Goal: Task Accomplishment & Management: Use online tool/utility

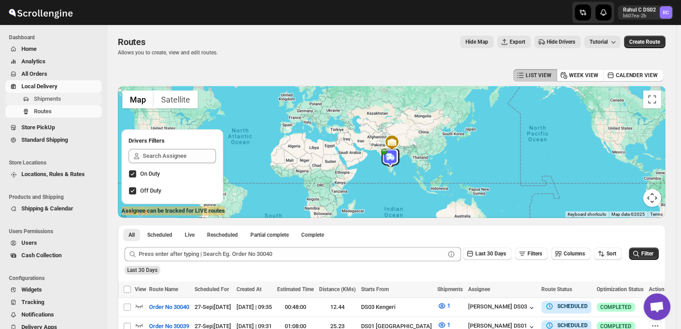
click at [60, 103] on span "Shipments" at bounding box center [67, 99] width 66 height 9
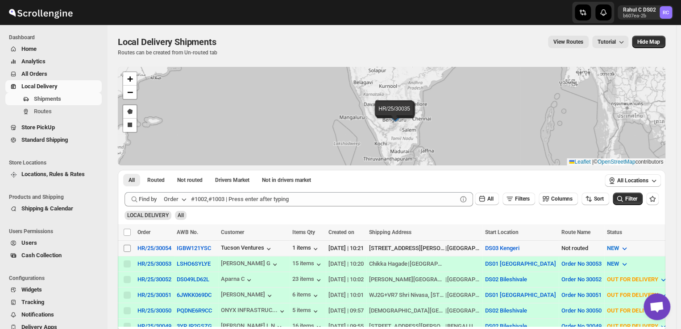
click at [127, 247] on input "Select shipment" at bounding box center [127, 248] width 7 height 7
checkbox input "true"
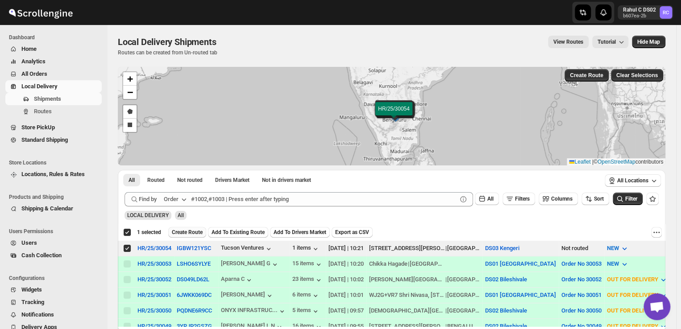
click at [191, 230] on span "Create Route" at bounding box center [187, 232] width 31 height 7
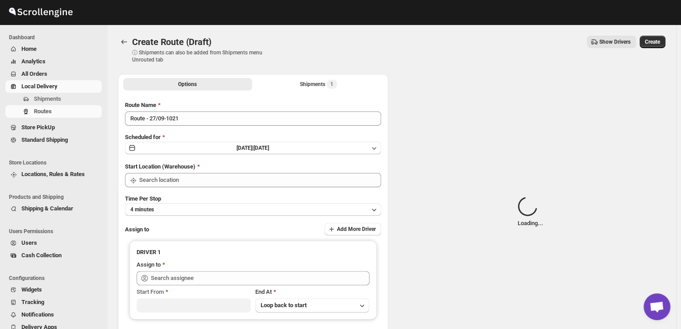
type input "DS03 Kengeri"
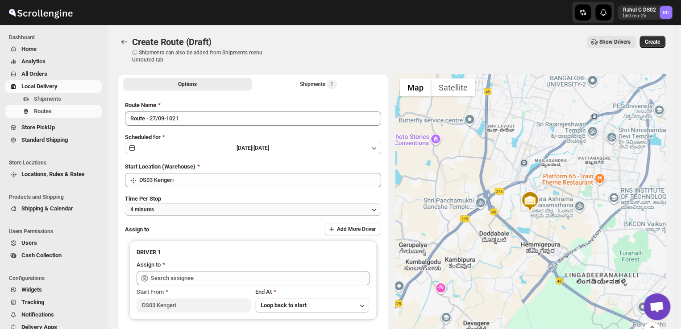
click at [176, 213] on button "4 minutes" at bounding box center [253, 209] width 256 height 12
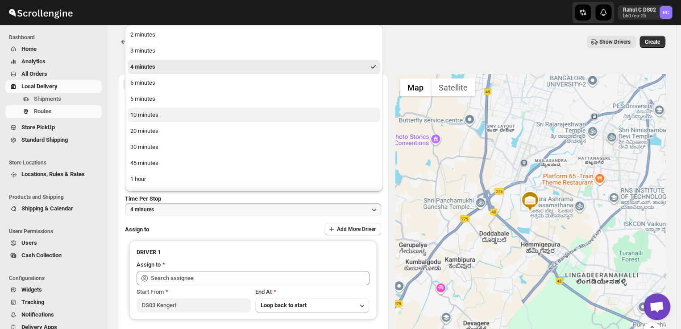
click at [162, 117] on button "10 minutes" at bounding box center [254, 115] width 253 height 14
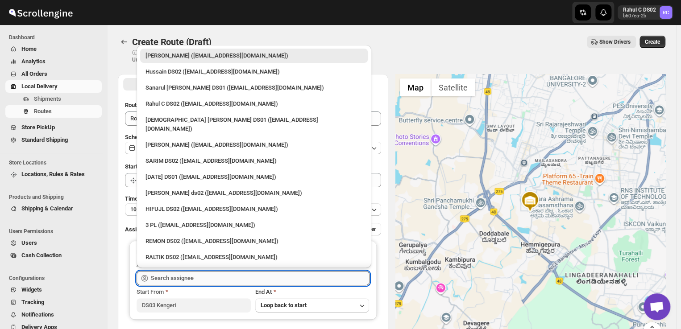
click at [202, 282] on input "text" at bounding box center [260, 278] width 219 height 14
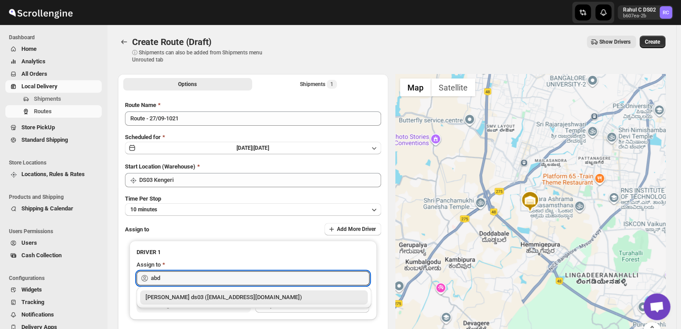
click at [200, 297] on div "[PERSON_NAME] ds03 ([EMAIL_ADDRESS][DOMAIN_NAME])" at bounding box center [253, 297] width 217 height 9
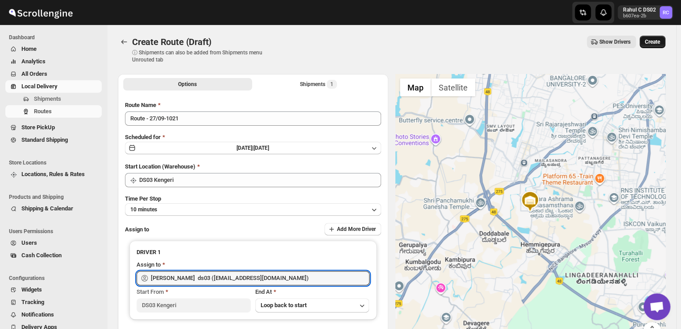
type input "[PERSON_NAME] ds03 ([EMAIL_ADDRESS][DOMAIN_NAME])"
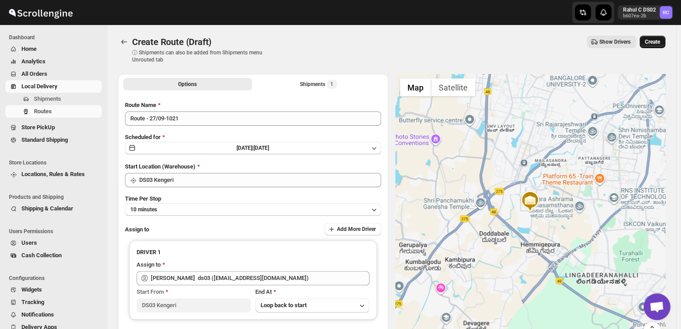
click at [655, 40] on span "Create" at bounding box center [652, 41] width 15 height 7
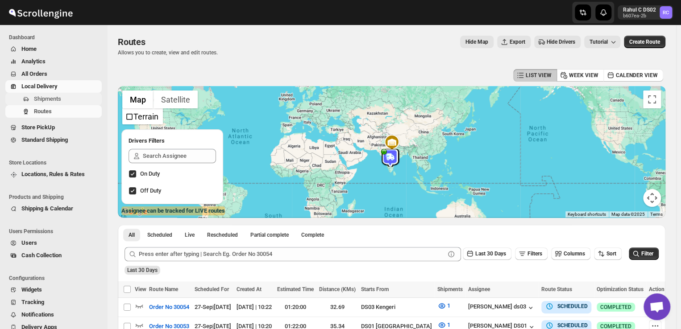
click at [66, 97] on span "Shipments" at bounding box center [67, 99] width 66 height 9
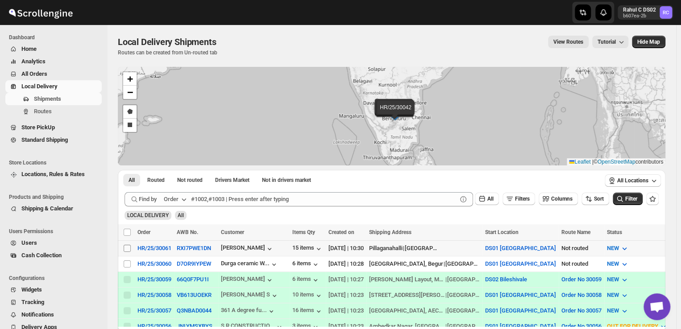
click at [127, 250] on input "Select shipment" at bounding box center [127, 248] width 7 height 7
checkbox input "true"
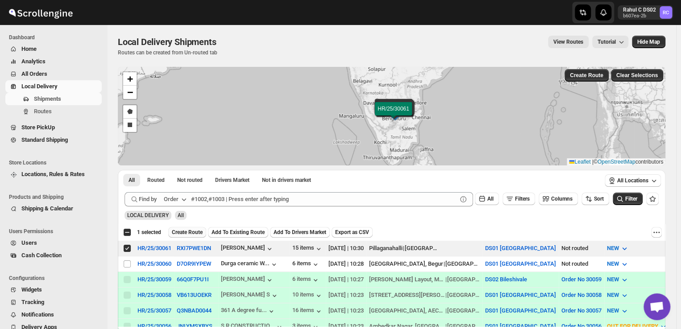
click at [186, 230] on span "Create Route" at bounding box center [187, 232] width 31 height 7
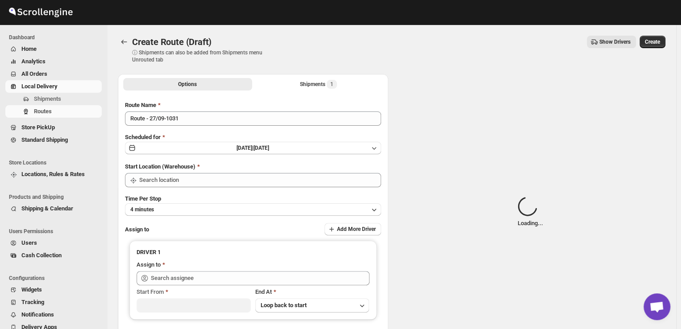
type input "DS01 [GEOGRAPHIC_DATA]"
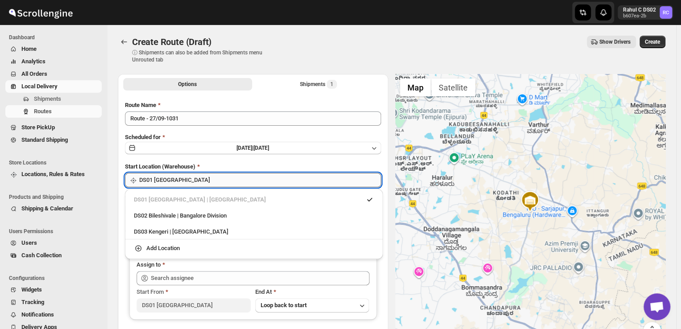
click at [182, 181] on input "DS01 [GEOGRAPHIC_DATA]" at bounding box center [260, 180] width 242 height 14
click at [145, 234] on div "DS03 Kengeri | [GEOGRAPHIC_DATA]" at bounding box center [254, 232] width 240 height 9
type input "DS03 Kengeri"
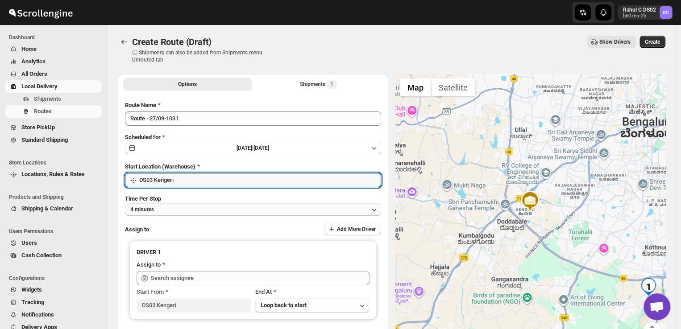
click at [157, 209] on button "4 minutes" at bounding box center [253, 209] width 256 height 12
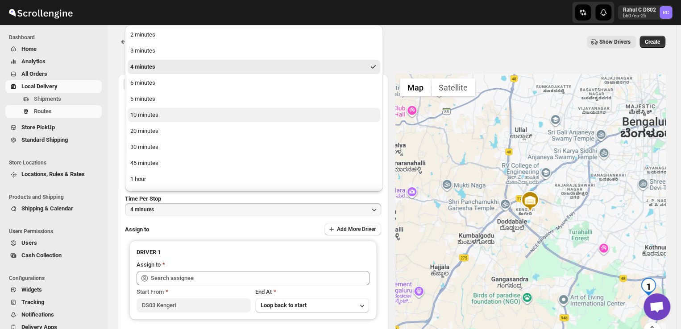
click at [147, 118] on div "10 minutes" at bounding box center [144, 115] width 28 height 9
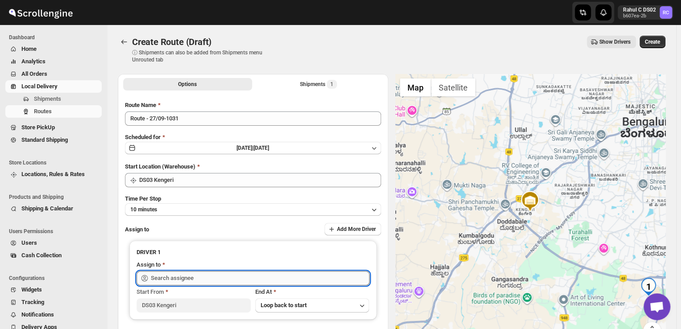
click at [195, 283] on input "text" at bounding box center [260, 278] width 219 height 14
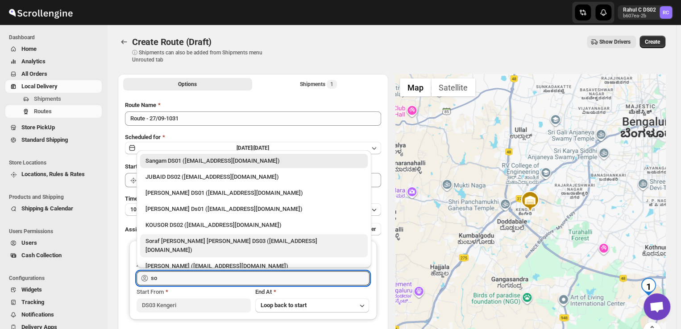
click at [184, 241] on div "Soraf [PERSON_NAME] [PERSON_NAME] DS03 ([EMAIL_ADDRESS][DOMAIN_NAME])" at bounding box center [253, 246] width 217 height 18
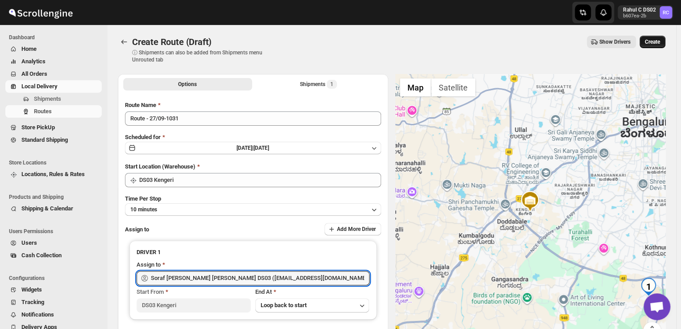
type input "Soraf [PERSON_NAME] [PERSON_NAME] DS03 ([EMAIL_ADDRESS][DOMAIN_NAME])"
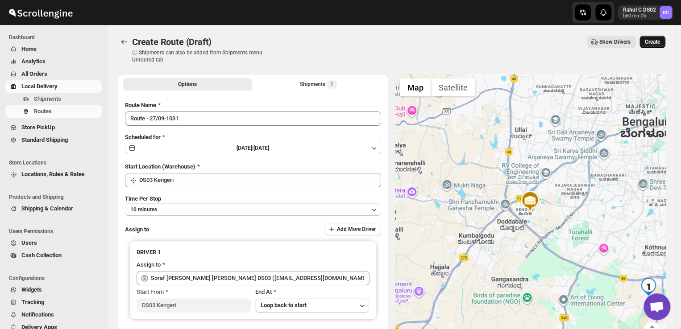
click at [657, 37] on button "Create" at bounding box center [652, 42] width 26 height 12
